Goal: Find specific page/section: Find specific page/section

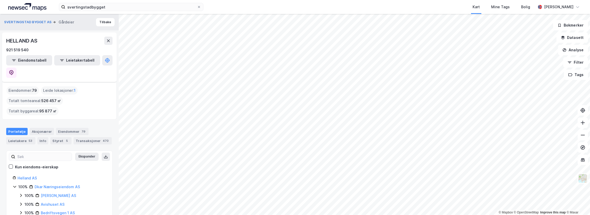
scroll to position [52, 0]
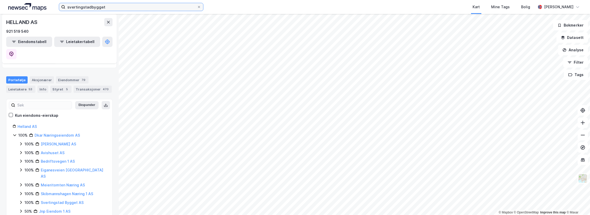
click at [105, 6] on input "svertingstadbygget" at bounding box center [131, 7] width 132 height 8
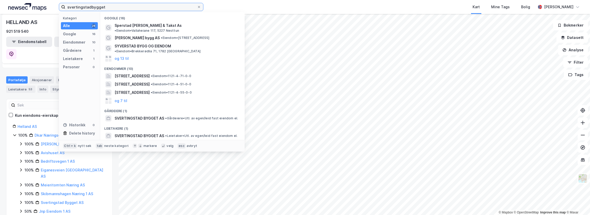
click at [117, 9] on input "svertingstadbygget" at bounding box center [131, 7] width 132 height 8
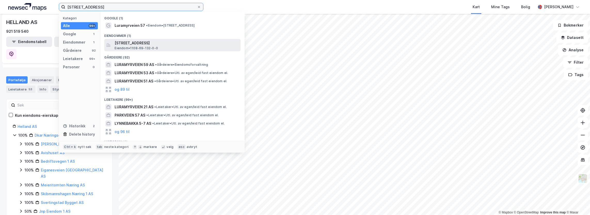
type input "[STREET_ADDRESS]"
click at [137, 40] on span "[STREET_ADDRESS]" at bounding box center [177, 43] width 124 height 6
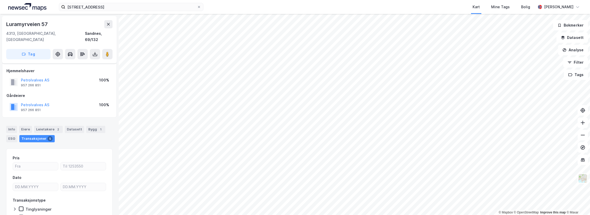
scroll to position [23, 0]
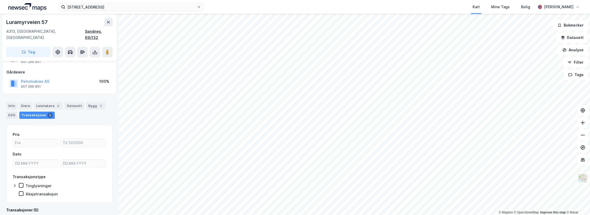
click at [92, 31] on div "Sandnes, 69/132" at bounding box center [99, 34] width 28 height 12
